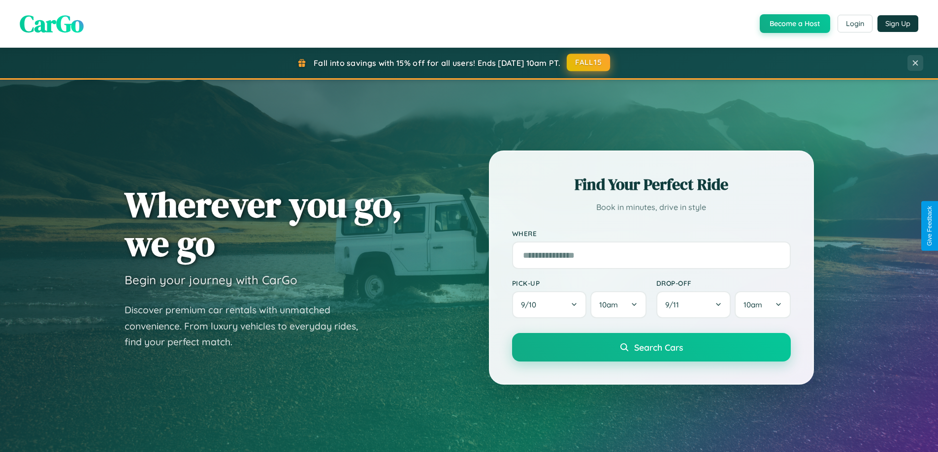
click at [589, 63] on button "FALL15" at bounding box center [588, 63] width 43 height 18
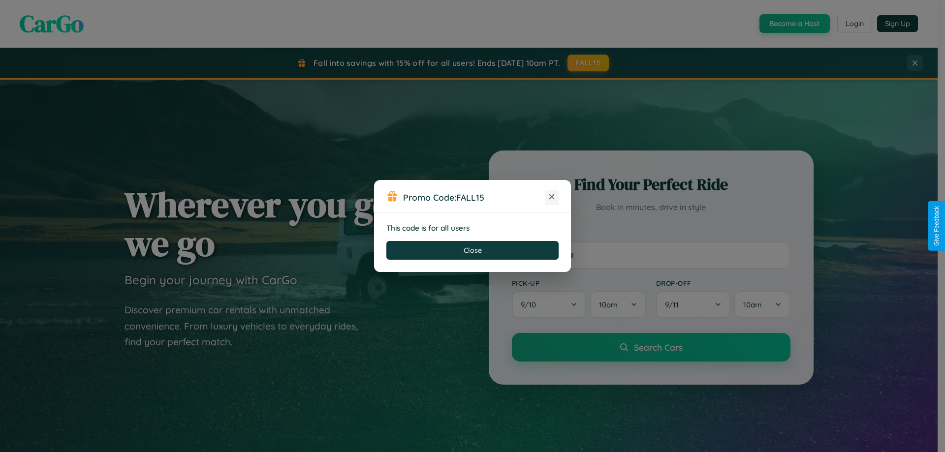
click at [552, 197] on icon at bounding box center [552, 197] width 10 height 10
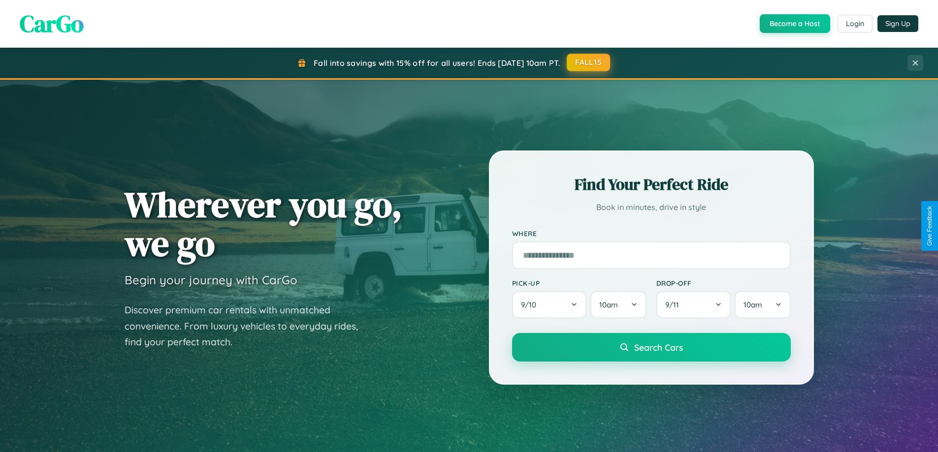
click at [589, 63] on button "FALL15" at bounding box center [588, 63] width 43 height 18
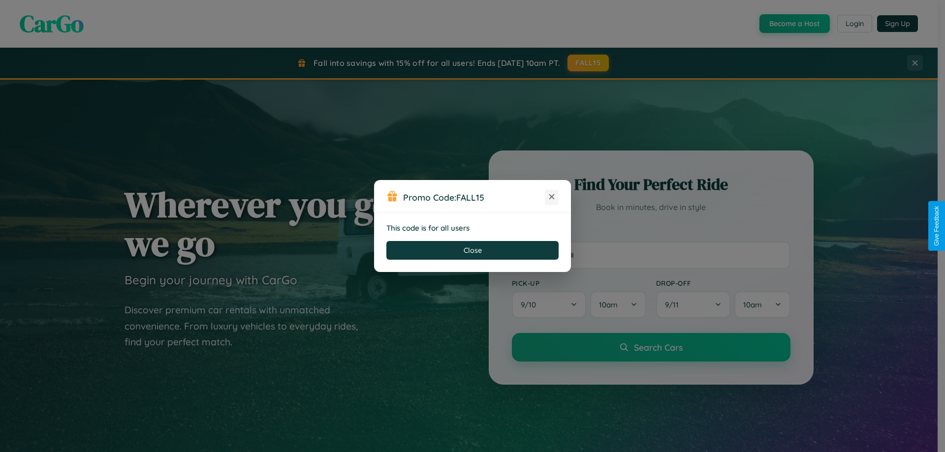
click at [552, 197] on icon at bounding box center [552, 197] width 10 height 10
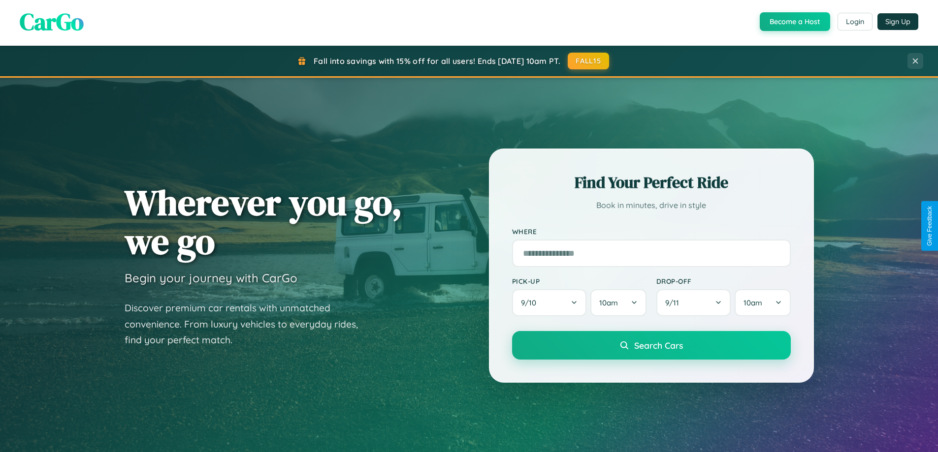
scroll to position [1894, 0]
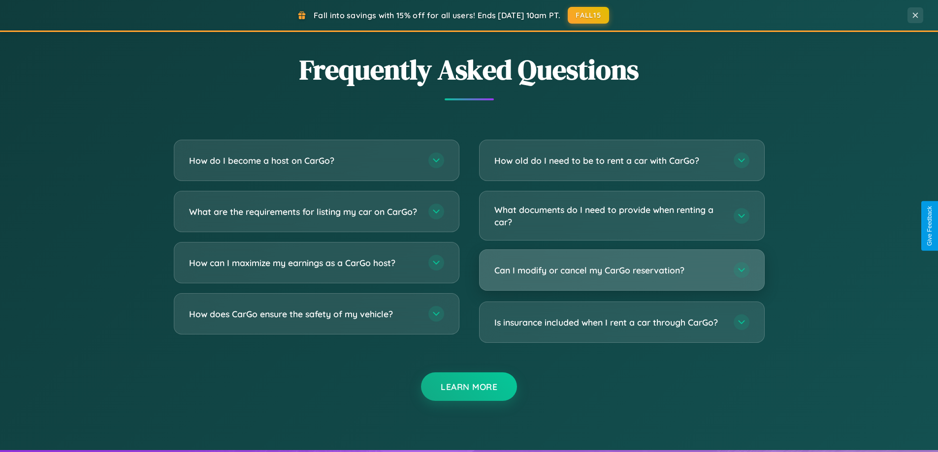
click at [621, 271] on h3 "Can I modify or cancel my CarGo reservation?" at bounding box center [608, 270] width 229 height 12
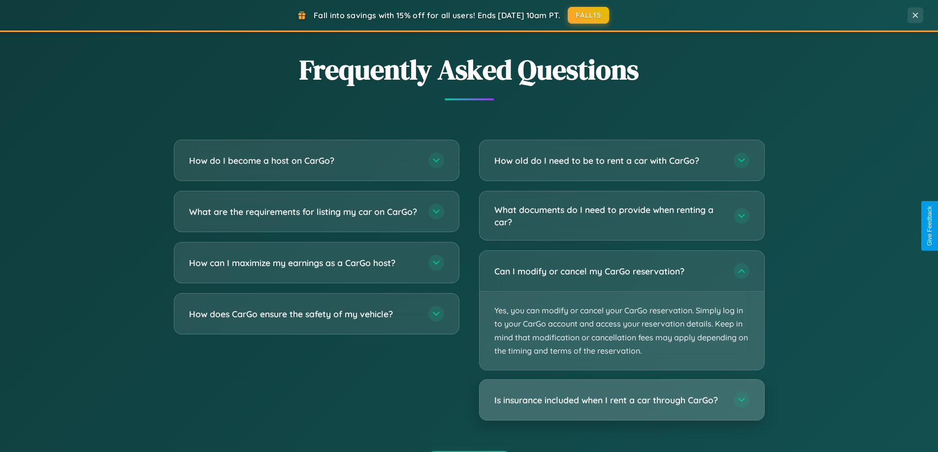
click at [621, 401] on h3 "Is insurance included when I rent a car through CarGo?" at bounding box center [608, 400] width 229 height 12
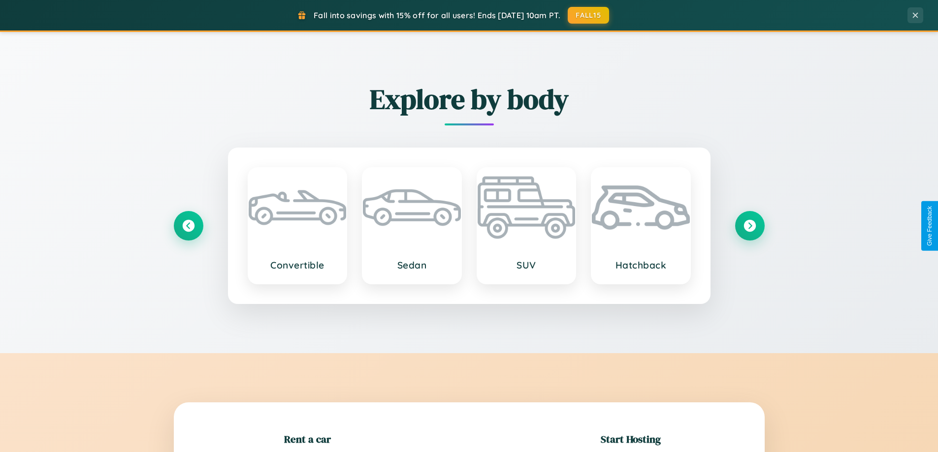
scroll to position [213, 0]
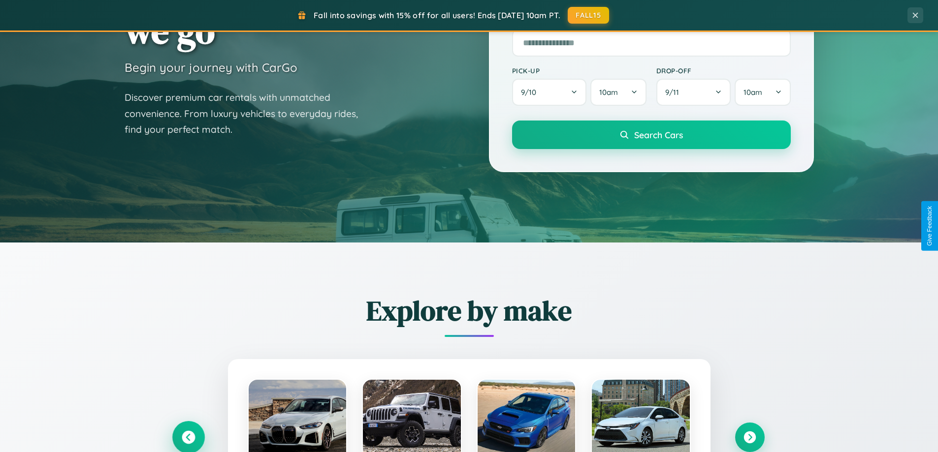
click at [188, 438] on icon at bounding box center [188, 437] width 13 height 13
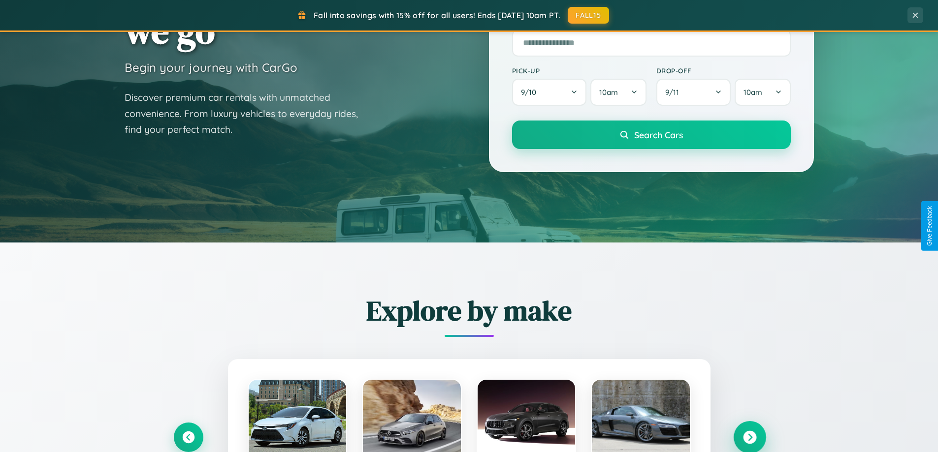
click at [749, 437] on icon at bounding box center [749, 437] width 13 height 13
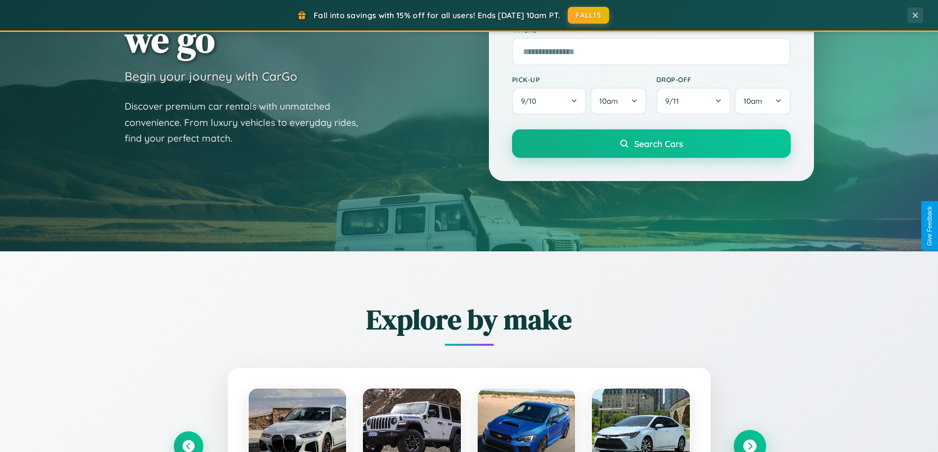
scroll to position [0, 0]
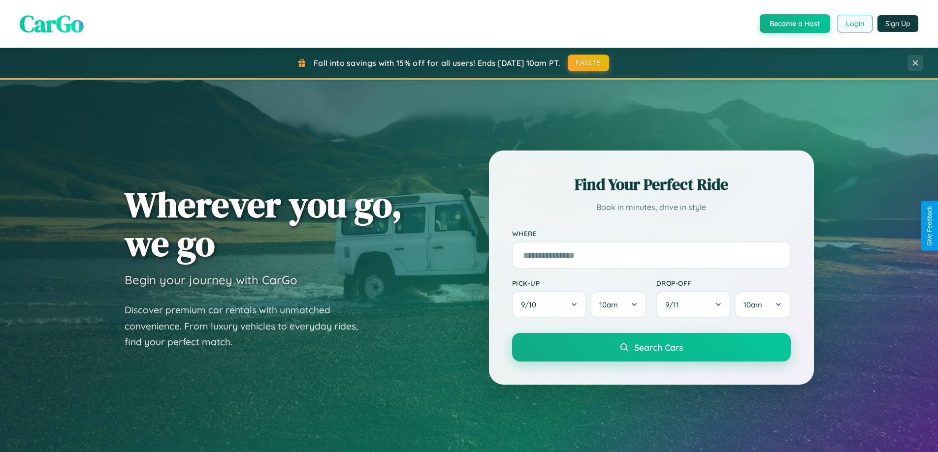
click at [854, 24] on button "Login" at bounding box center [854, 24] width 35 height 18
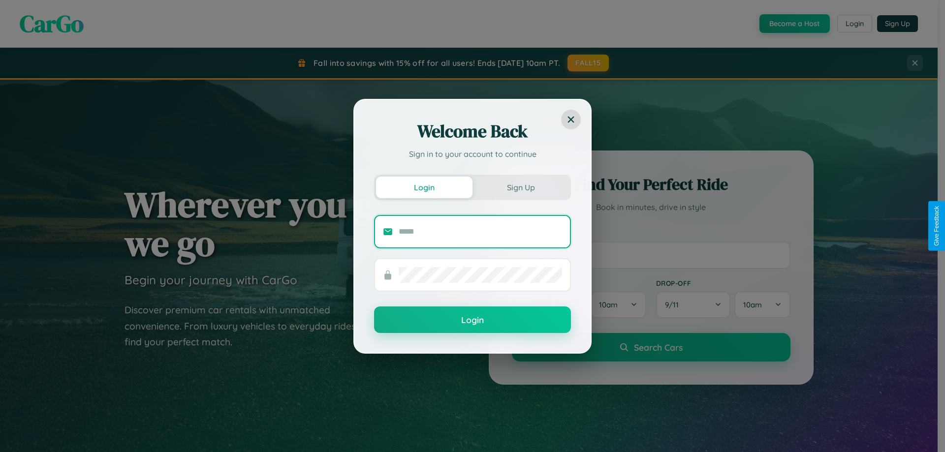
click at [480, 231] on input "text" at bounding box center [480, 232] width 163 height 16
type input "**********"
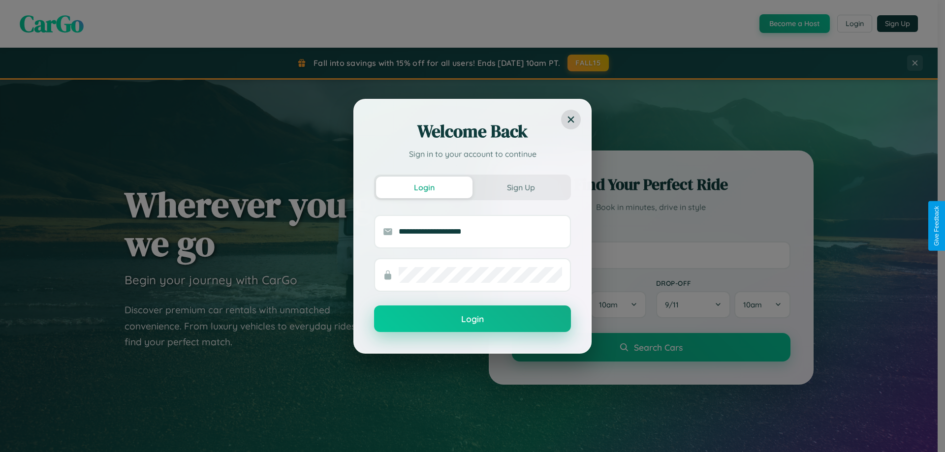
click at [473, 319] on button "Login" at bounding box center [472, 319] width 197 height 27
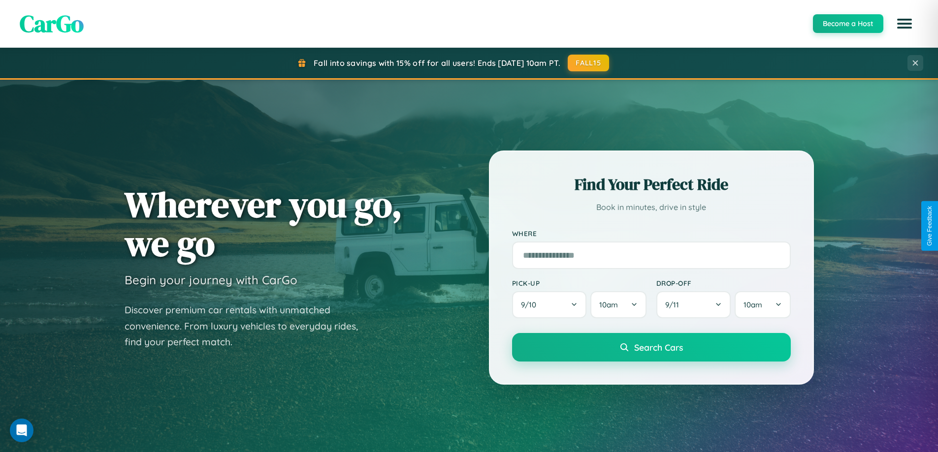
scroll to position [424, 0]
